Goal: Transaction & Acquisition: Download file/media

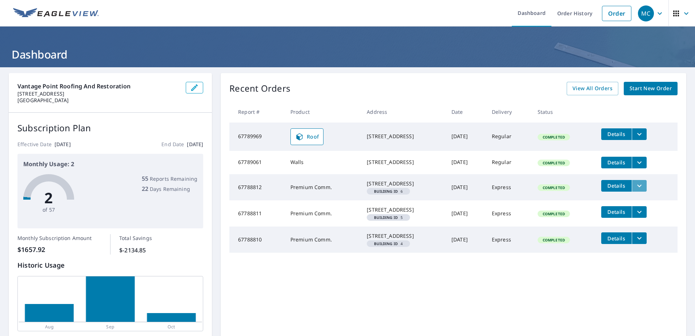
click at [343, 190] on icon "filesDropdownBtn-67788812" at bounding box center [639, 185] width 9 height 9
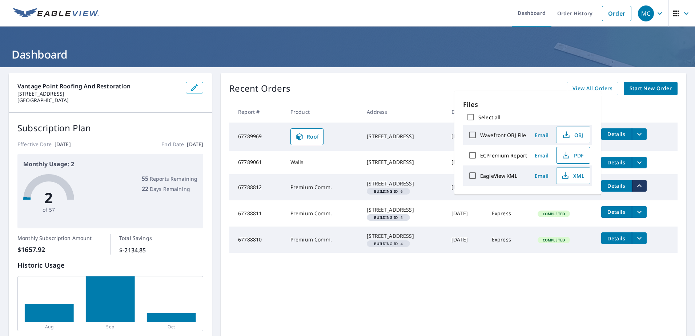
click at [343, 152] on span "PDF" at bounding box center [572, 155] width 23 height 9
click at [343, 211] on icon "filesDropdownBtn-67788811" at bounding box center [639, 212] width 9 height 9
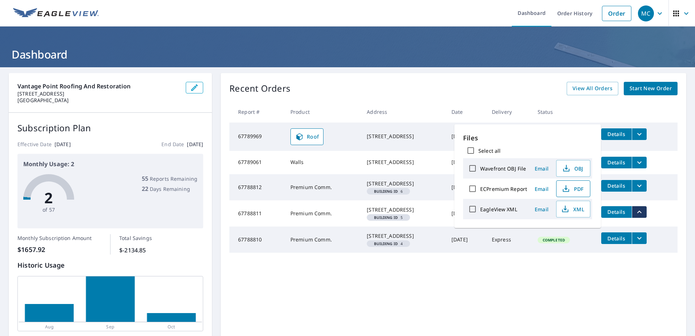
click at [343, 191] on span "PDF" at bounding box center [572, 188] width 23 height 9
click at [343, 211] on icon "filesDropdownBtn-67788810" at bounding box center [639, 238] width 9 height 9
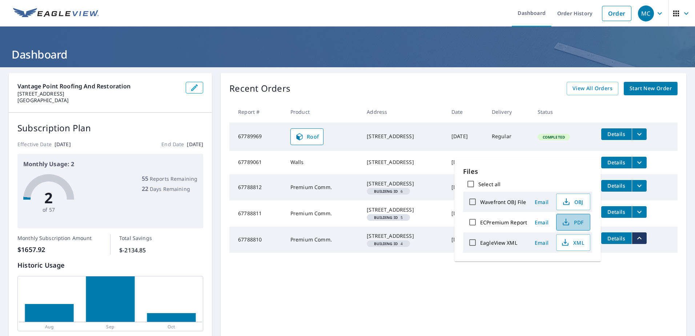
click at [343, 211] on span "PDF" at bounding box center [572, 222] width 23 height 9
drag, startPoint x: 473, startPoint y: 85, endPoint x: 482, endPoint y: 85, distance: 9.1
click at [343, 85] on div "Recent Orders View All Orders Start New Order" at bounding box center [453, 88] width 448 height 13
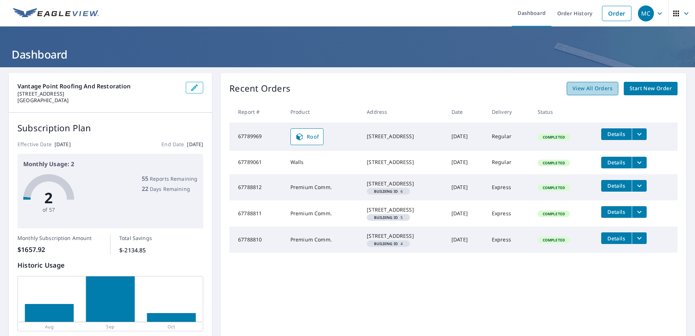
click at [343, 85] on span "View All Orders" at bounding box center [593, 88] width 40 height 9
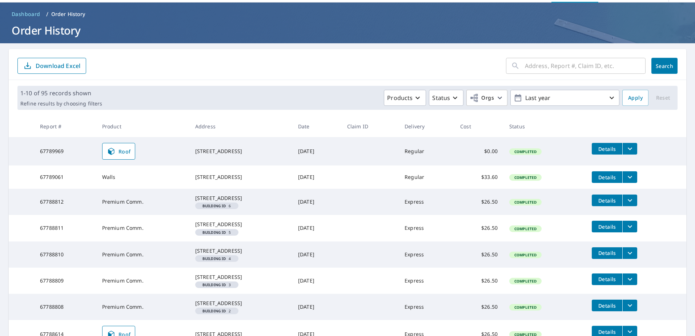
scroll to position [36, 0]
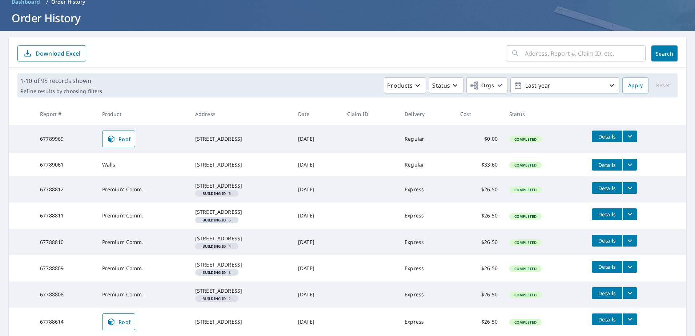
click at [343, 211] on icon "filesDropdownBtn-67788809" at bounding box center [630, 267] width 9 height 9
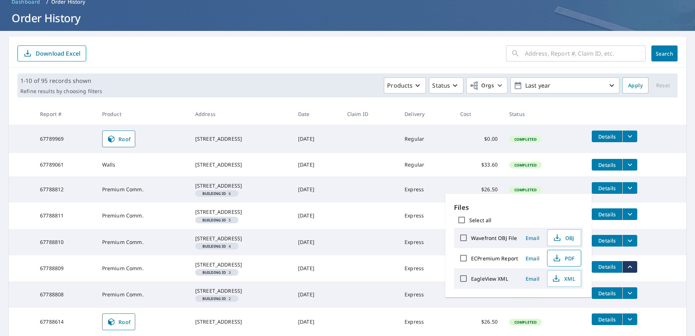
click at [343, 211] on span "PDF" at bounding box center [563, 258] width 23 height 9
click at [343, 211] on td "Details" at bounding box center [636, 266] width 100 height 23
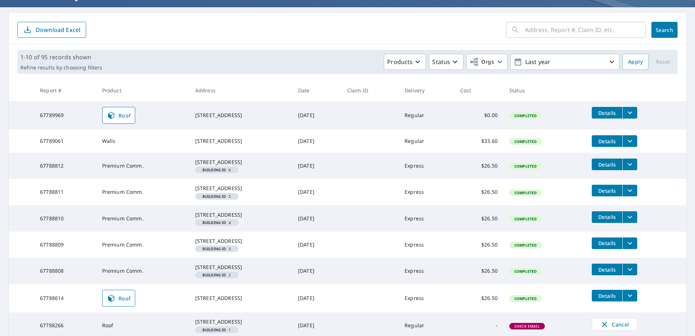
scroll to position [73, 0]
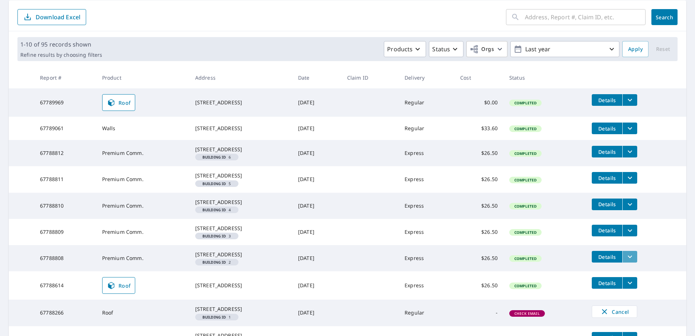
click at [343, 211] on icon "filesDropdownBtn-67788808" at bounding box center [630, 256] width 9 height 9
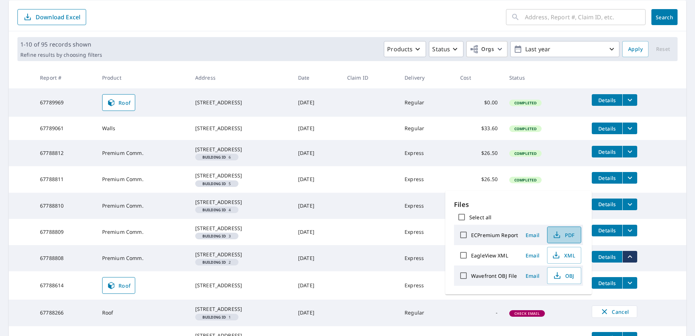
click at [343, 211] on span "PDF" at bounding box center [563, 235] width 23 height 9
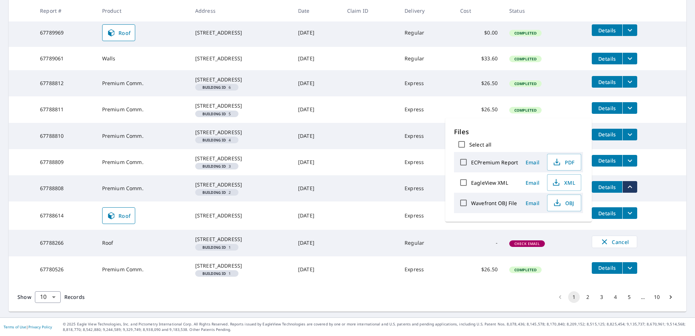
scroll to position [145, 0]
click at [343, 211] on icon "filesDropdownBtn-67780526" at bounding box center [630, 268] width 9 height 9
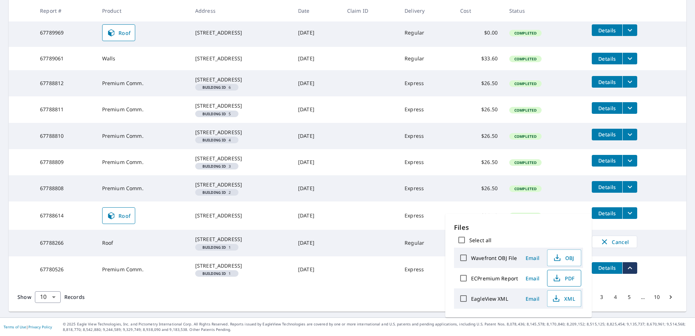
click at [343, 211] on button "PDF" at bounding box center [564, 278] width 34 height 17
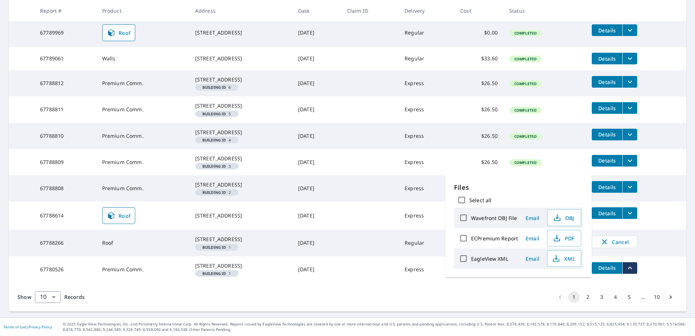
scroll to position [196, 0]
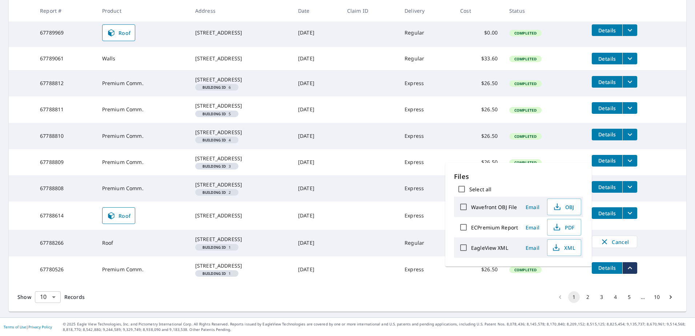
click at [53, 211] on body "MC MC Dashboard Order History Order MC Dashboard / Order History Order History …" at bounding box center [347, 168] width 695 height 336
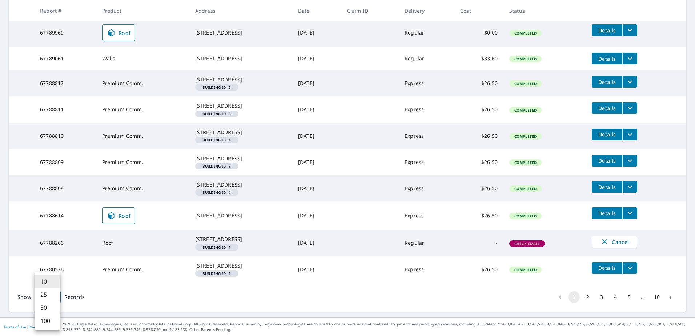
click at [51, 211] on li "25" at bounding box center [48, 294] width 26 height 13
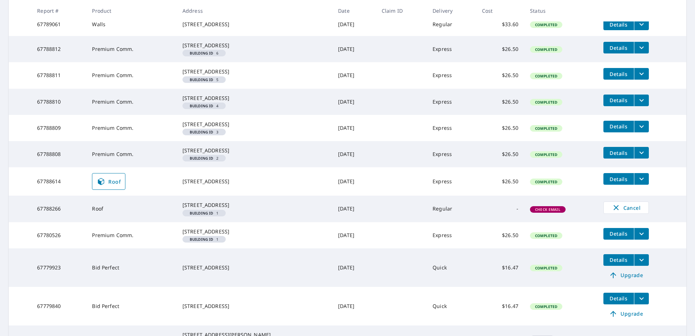
scroll to position [182, 0]
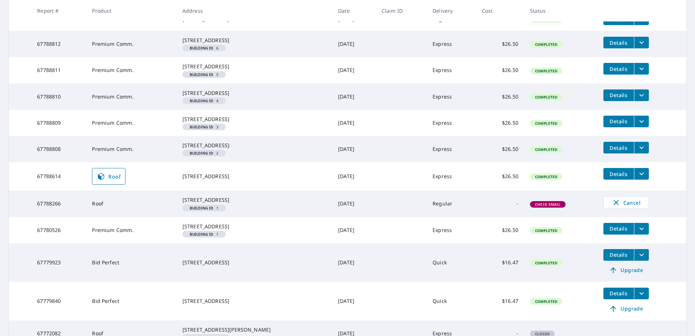
click at [343, 211] on icon "filesDropdownBtn-67780526" at bounding box center [641, 228] width 9 height 9
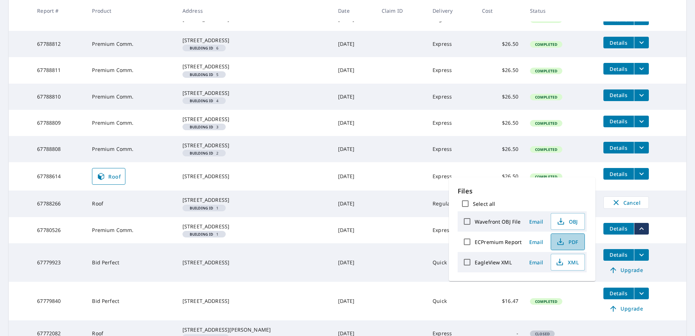
click at [343, 211] on span "PDF" at bounding box center [567, 241] width 23 height 9
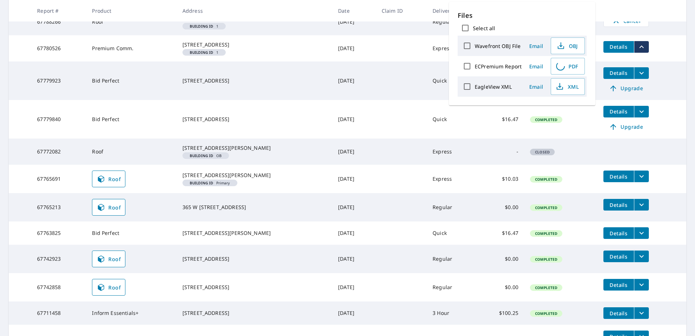
scroll to position [400, 0]
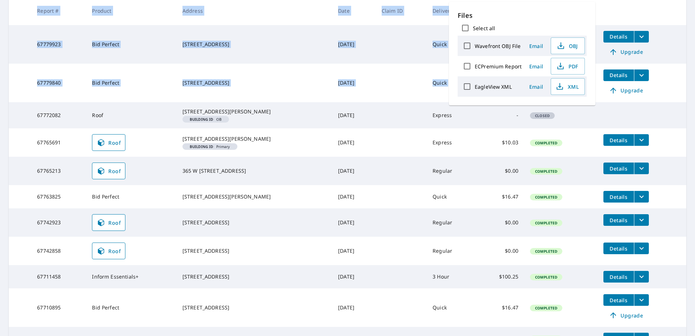
drag, startPoint x: -89, startPoint y: 156, endPoint x: -620, endPoint y: 108, distance: 533.0
click at [0, 108] on html "MC MC Dashboard Order History Order MC Dashboard / Order History Order History …" at bounding box center [347, 168] width 695 height 336
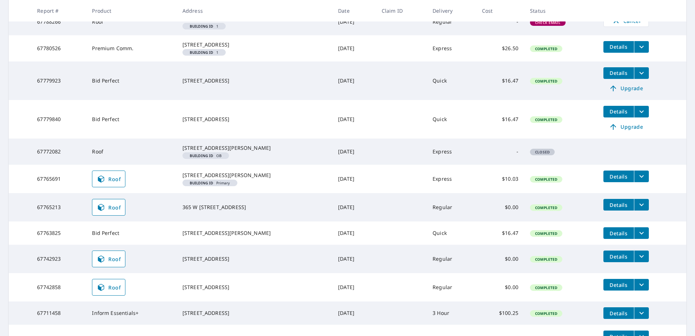
drag, startPoint x: 144, startPoint y: 208, endPoint x: 161, endPoint y: 194, distance: 22.2
click at [145, 165] on td "Roof" at bounding box center [131, 152] width 90 height 26
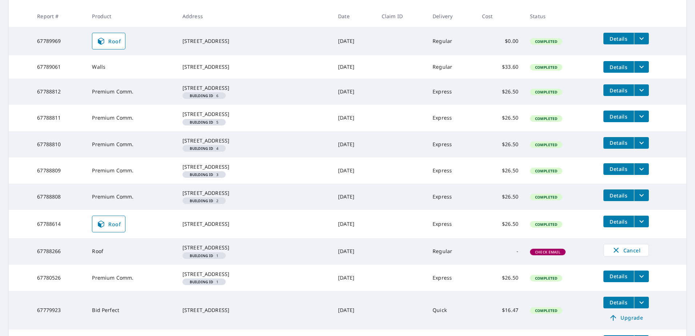
scroll to position [145, 0]
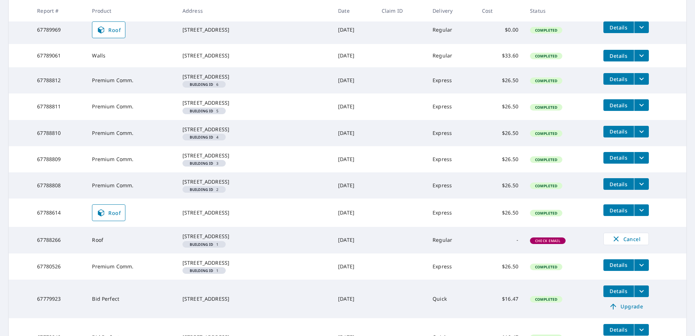
click at [343, 211] on icon "filesDropdownBtn-67788614" at bounding box center [641, 210] width 9 height 9
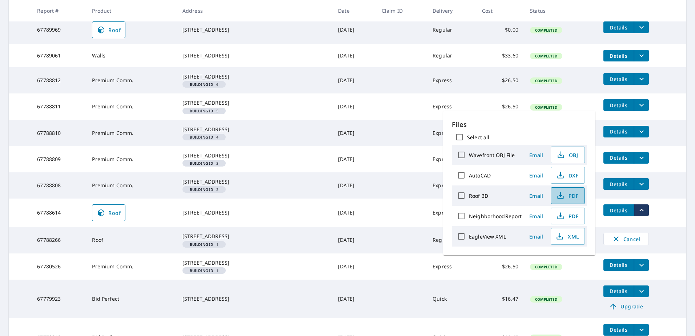
click at [343, 197] on span "PDF" at bounding box center [567, 195] width 23 height 9
click at [343, 211] on span "PDF" at bounding box center [567, 216] width 23 height 9
